Goal: Information Seeking & Learning: Learn about a topic

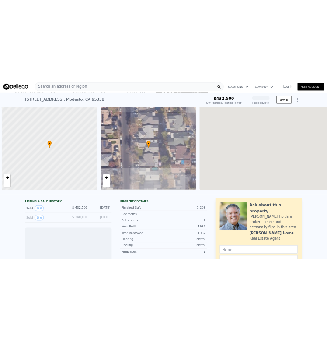
scroll to position [0, 4]
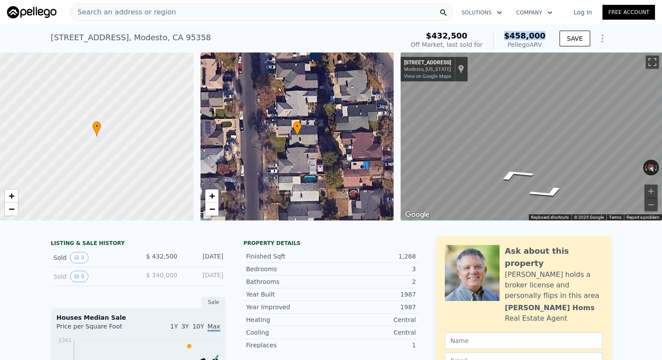
drag, startPoint x: 537, startPoint y: 34, endPoint x: 551, endPoint y: 33, distance: 13.6
click at [551, 33] on div "$432,500 Off Market, last sold for $458,000 Pellego ARV SAVE" at bounding box center [509, 40] width 204 height 25
copy span "$458,000"
click at [181, 7] on div "Search an address or region" at bounding box center [261, 13] width 383 height 18
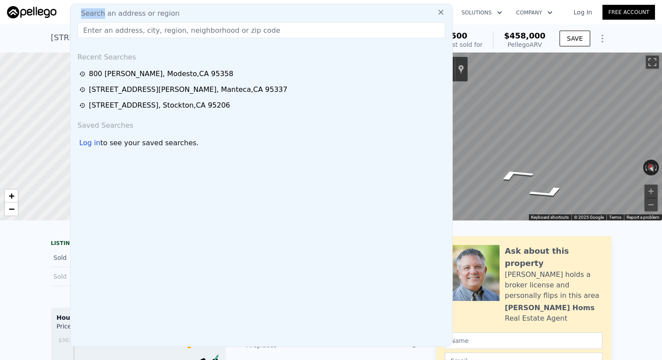
click at [181, 7] on div "Search an address or region Recent Searches [STREET_ADDRESS][PERSON_NAME] [STRE…" at bounding box center [261, 176] width 383 height 344
click at [163, 25] on input "text" at bounding box center [261, 30] width 368 height 16
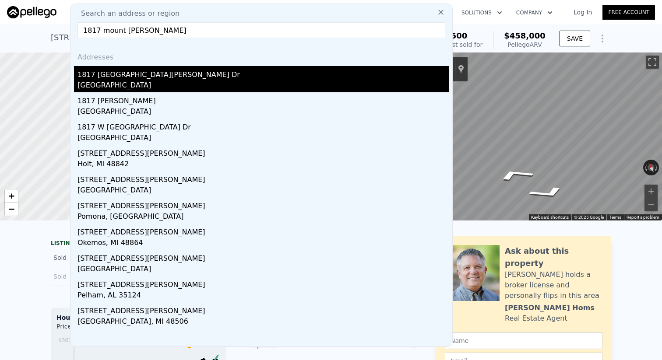
type input "1817 mount hamil"
click at [130, 81] on div "Modesto, CA 95358" at bounding box center [262, 86] width 371 height 12
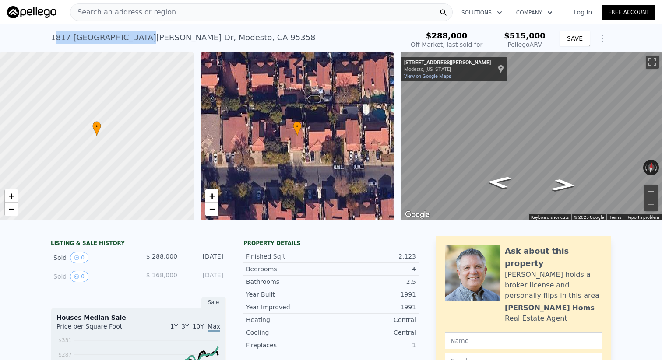
drag, startPoint x: 53, startPoint y: 38, endPoint x: 137, endPoint y: 37, distance: 84.5
click at [137, 37] on div "1817 Mount Hamilton Dr , Modesto , CA 95358" at bounding box center [183, 38] width 265 height 12
copy div "817 Mount Hamilton Dr"
